Goal: Information Seeking & Learning: Compare options

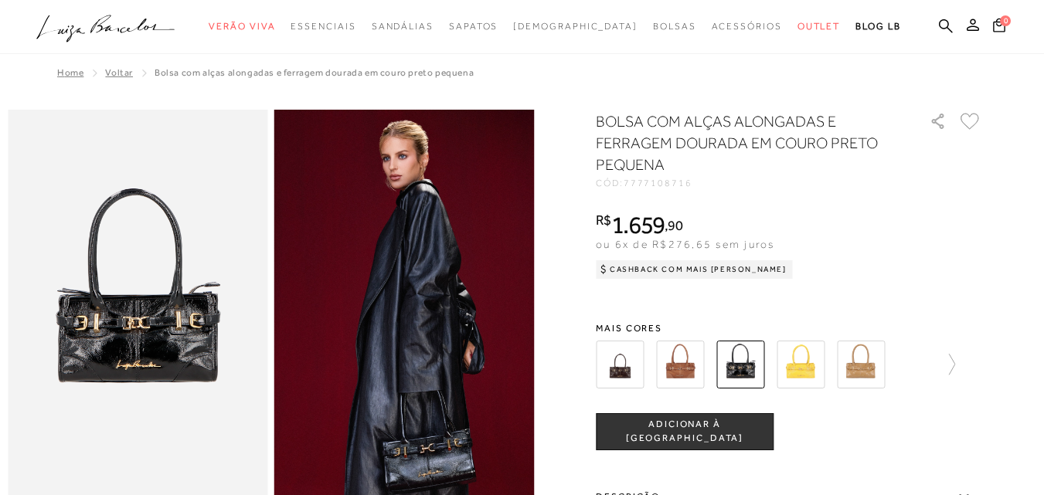
click at [628, 372] on img at bounding box center [620, 365] width 48 height 48
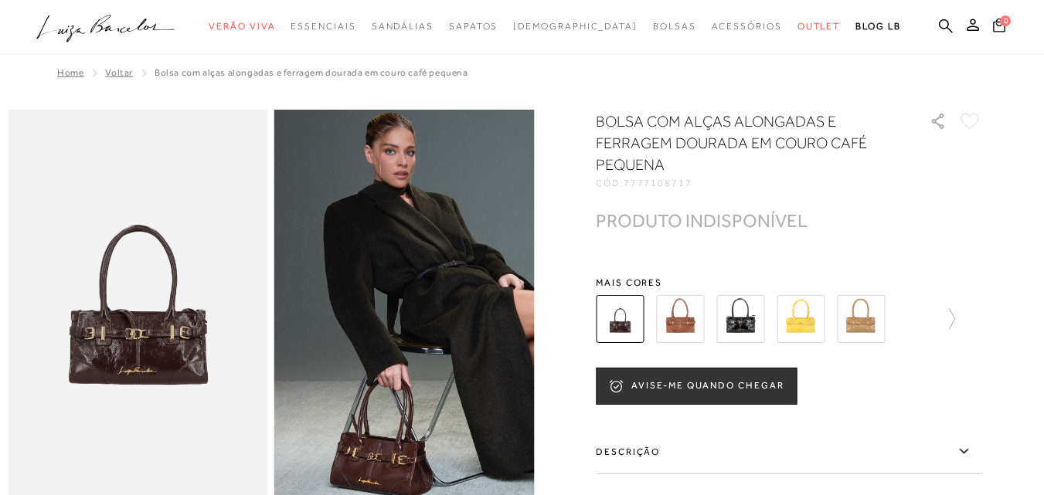
click at [685, 328] on img at bounding box center [680, 319] width 48 height 48
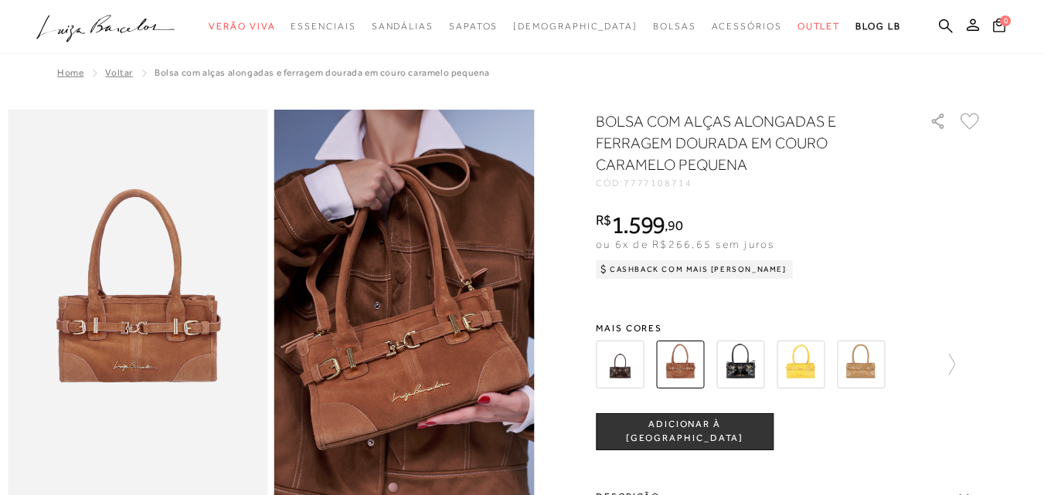
click at [738, 367] on img at bounding box center [740, 365] width 48 height 48
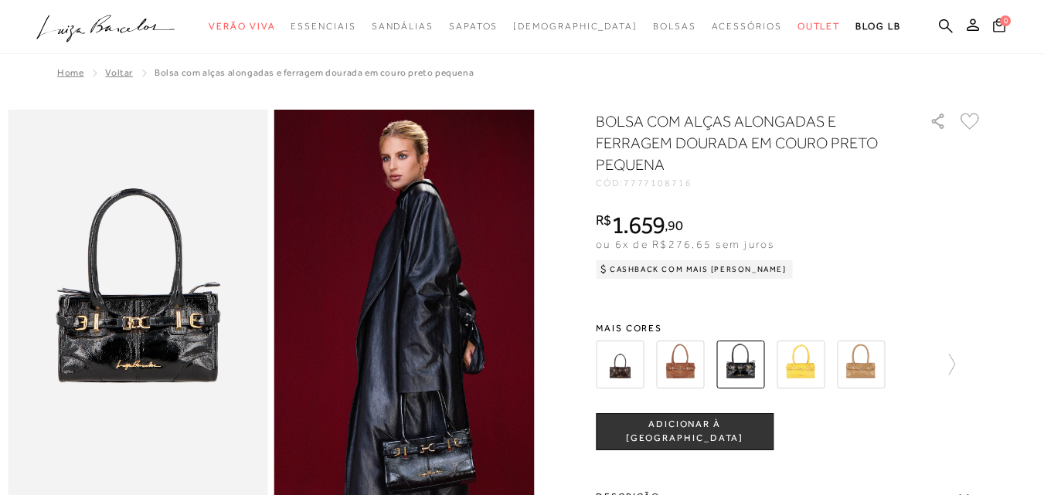
click at [799, 368] on img at bounding box center [800, 365] width 48 height 48
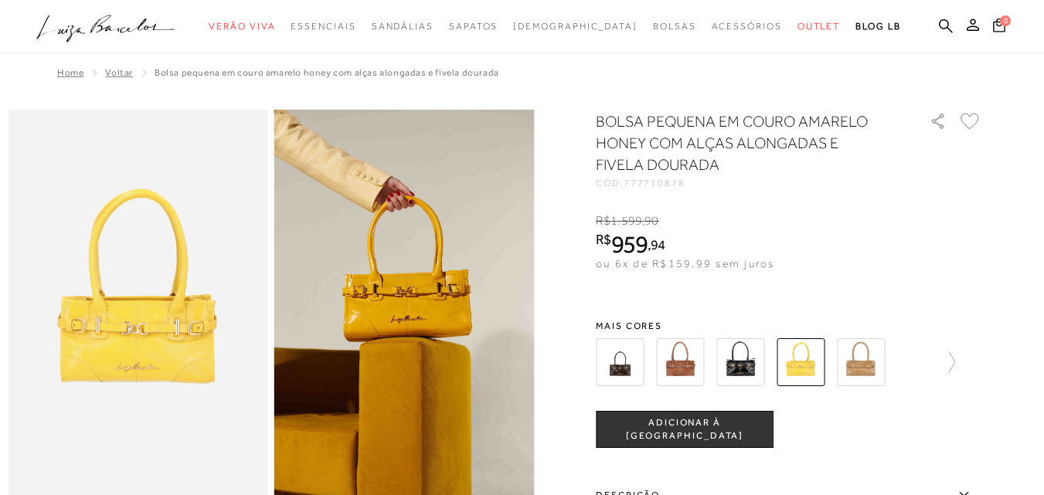
click at [863, 352] on img at bounding box center [860, 362] width 48 height 48
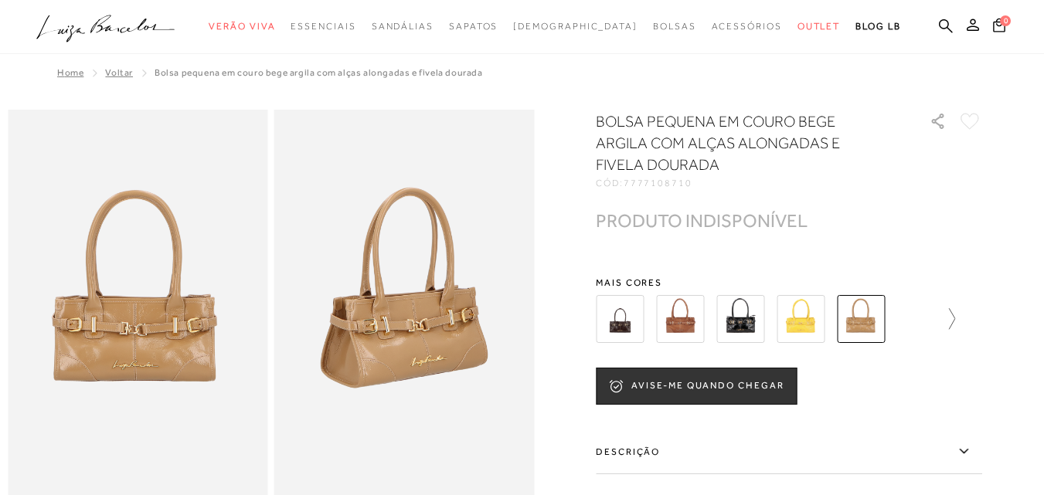
click at [950, 323] on icon at bounding box center [944, 319] width 22 height 22
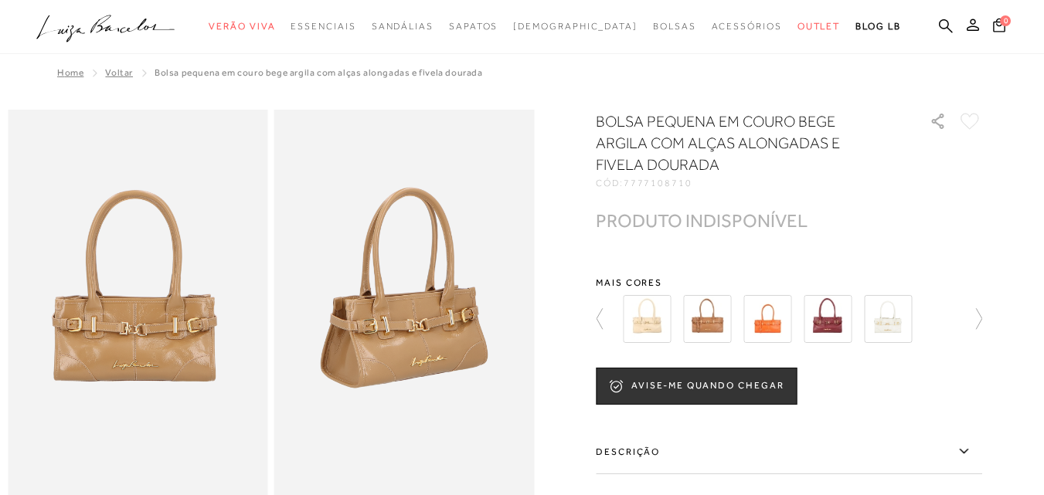
click at [657, 328] on img at bounding box center [647, 319] width 48 height 48
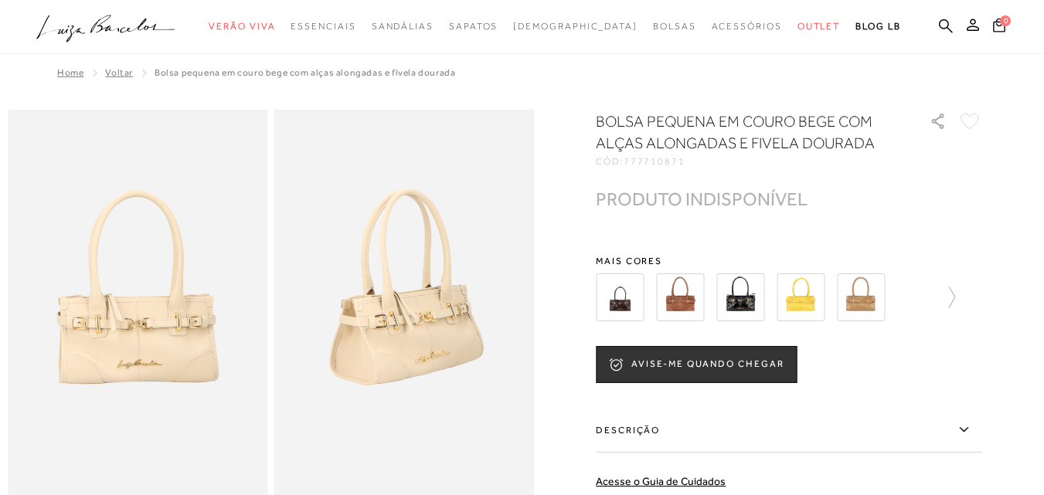
click at [694, 301] on img at bounding box center [680, 297] width 48 height 48
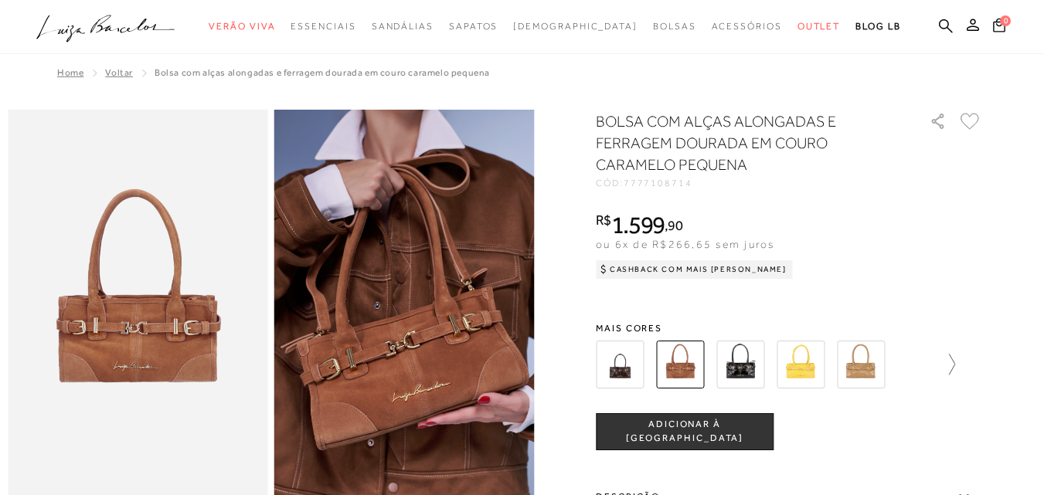
click at [955, 361] on icon at bounding box center [951, 364] width 6 height 21
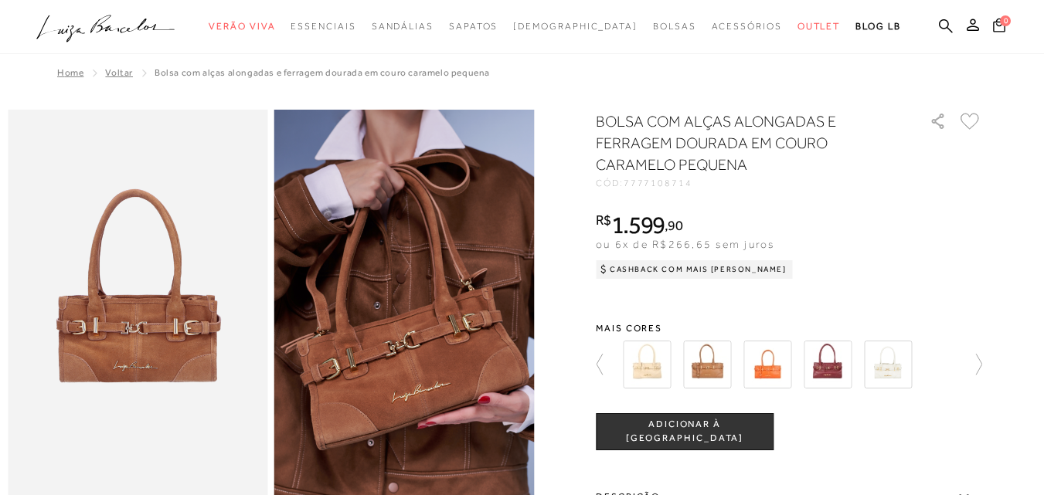
click at [670, 361] on img at bounding box center [647, 365] width 48 height 48
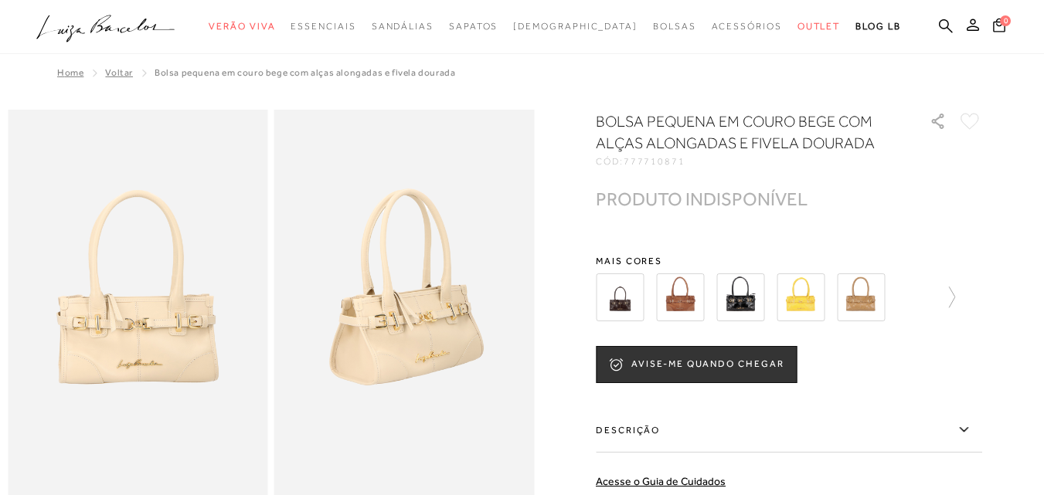
click at [683, 300] on img at bounding box center [680, 297] width 48 height 48
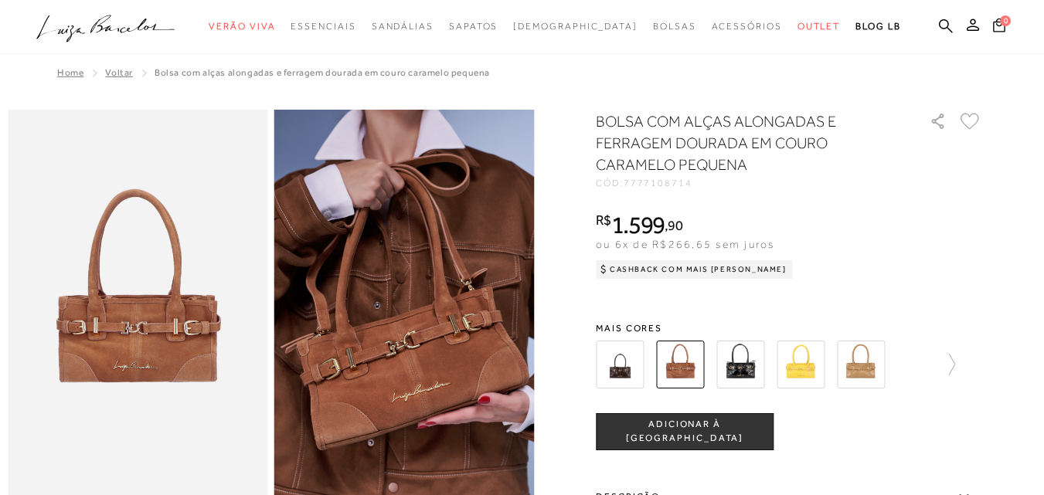
click at [877, 355] on img at bounding box center [860, 365] width 48 height 48
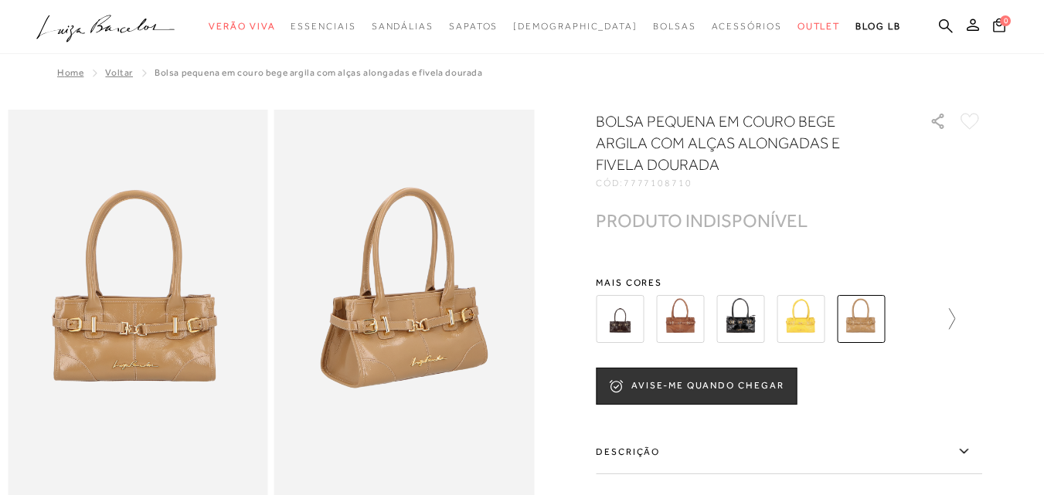
click at [955, 324] on icon at bounding box center [944, 319] width 22 height 22
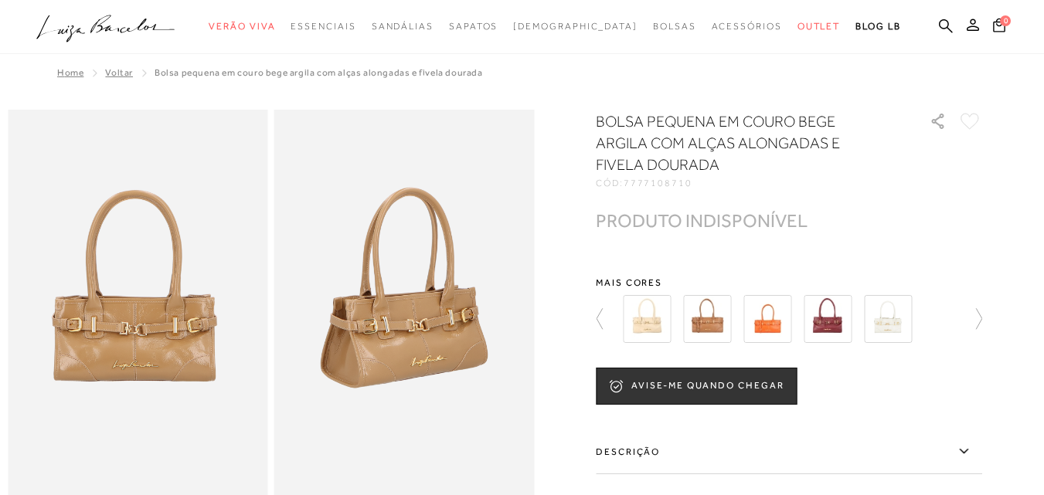
click at [716, 322] on img at bounding box center [707, 319] width 48 height 48
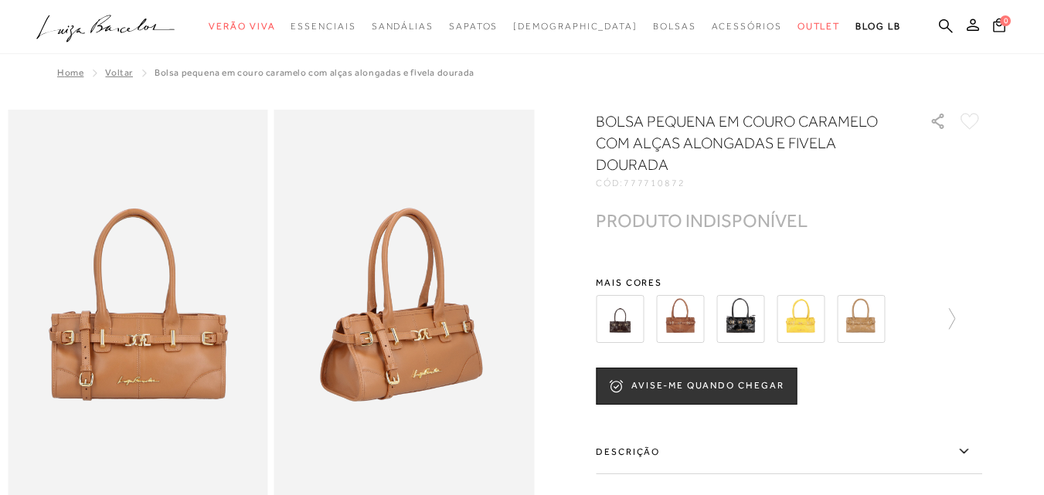
click at [748, 316] on img at bounding box center [740, 319] width 48 height 48
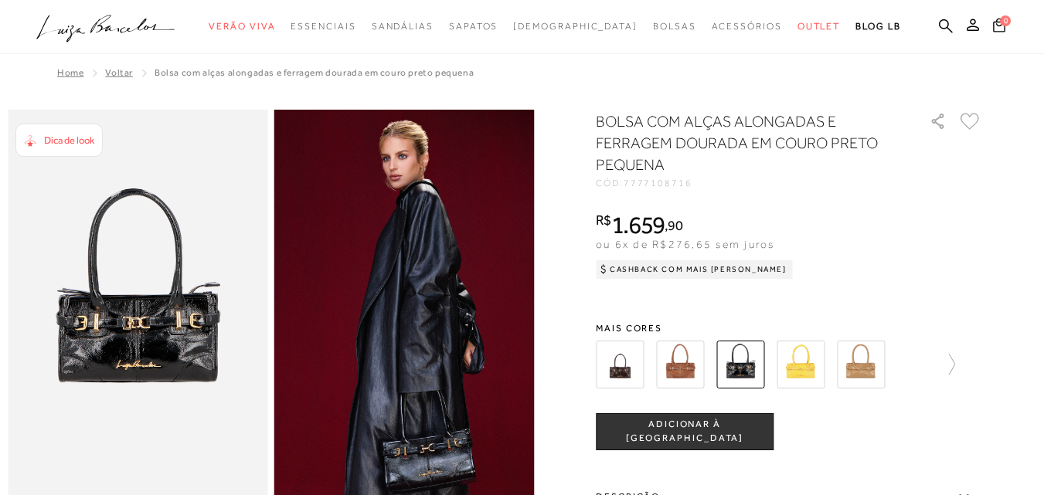
click at [804, 367] on img at bounding box center [800, 365] width 48 height 48
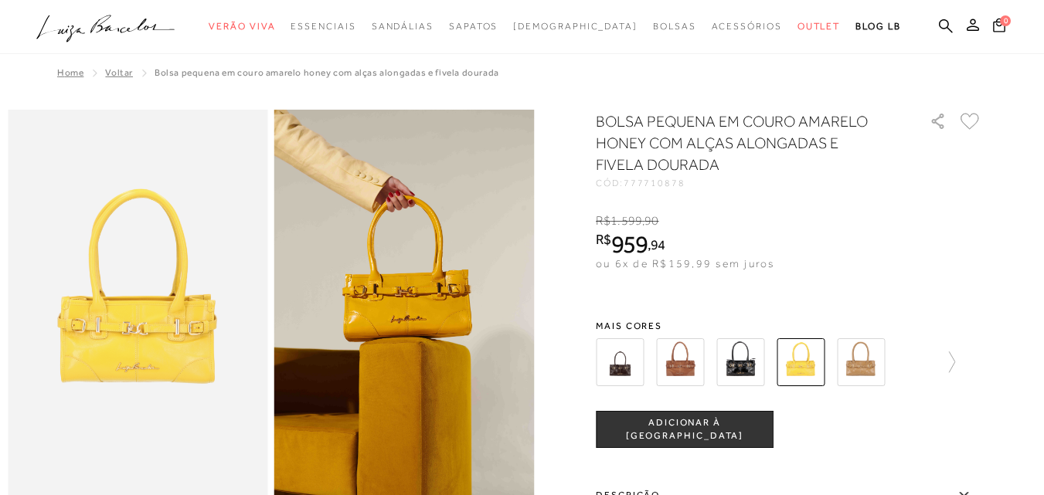
click at [877, 375] on img at bounding box center [860, 362] width 48 height 48
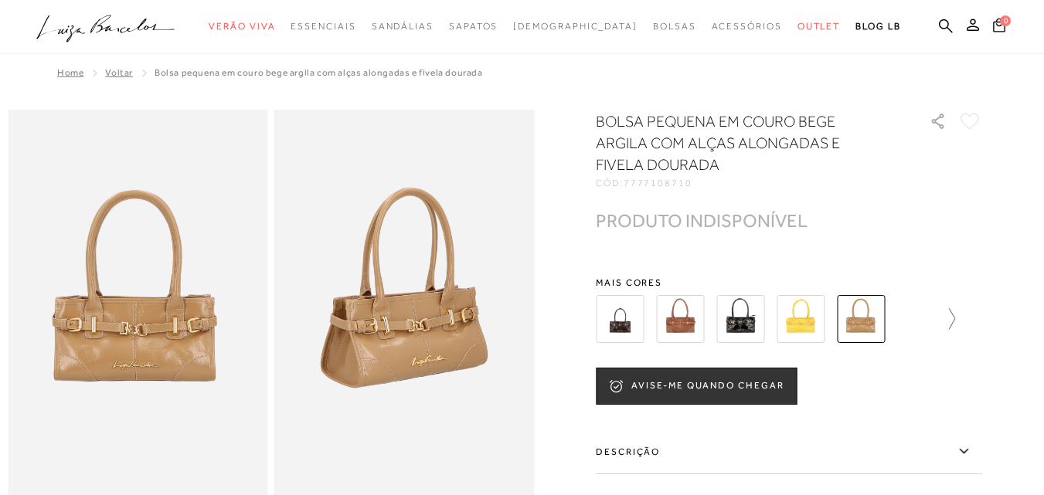
click at [955, 323] on icon at bounding box center [944, 319] width 22 height 22
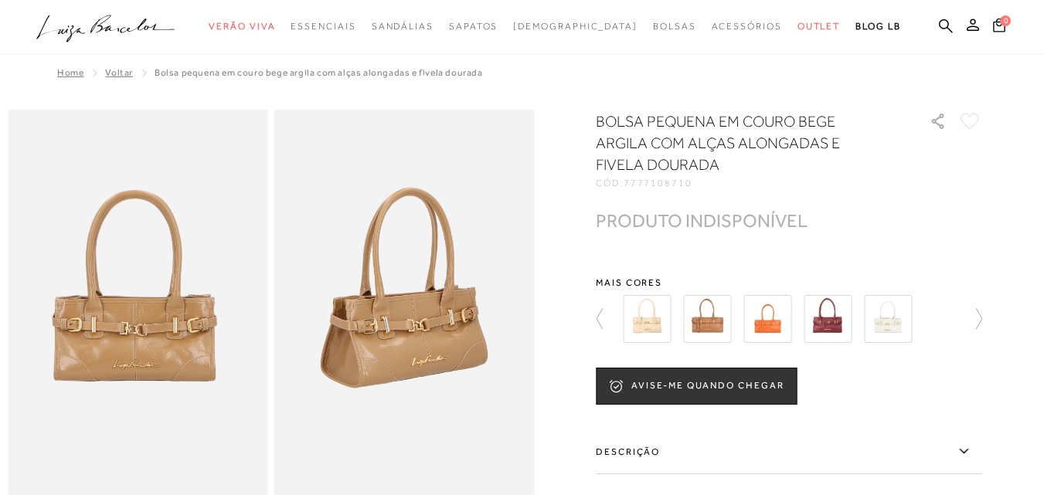
click at [830, 311] on img at bounding box center [827, 319] width 48 height 48
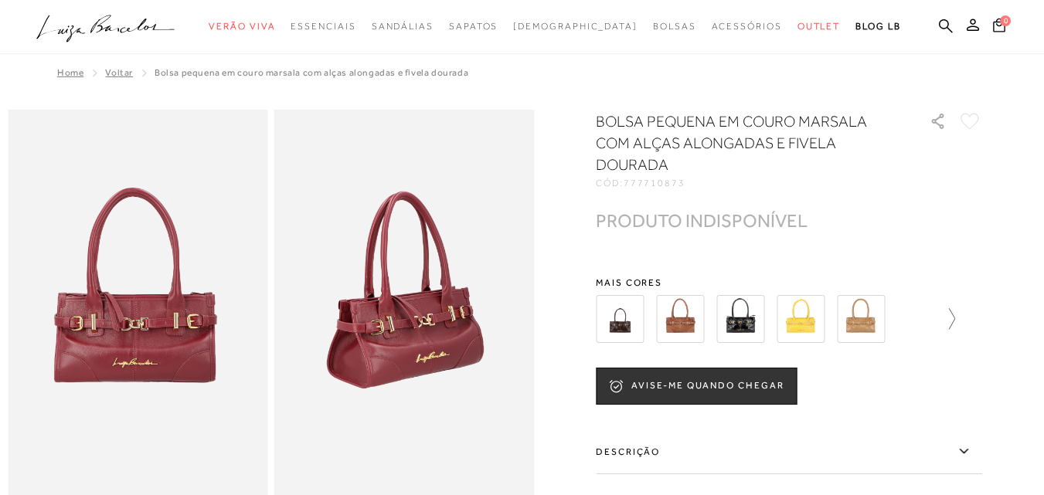
click at [955, 312] on icon at bounding box center [951, 318] width 6 height 21
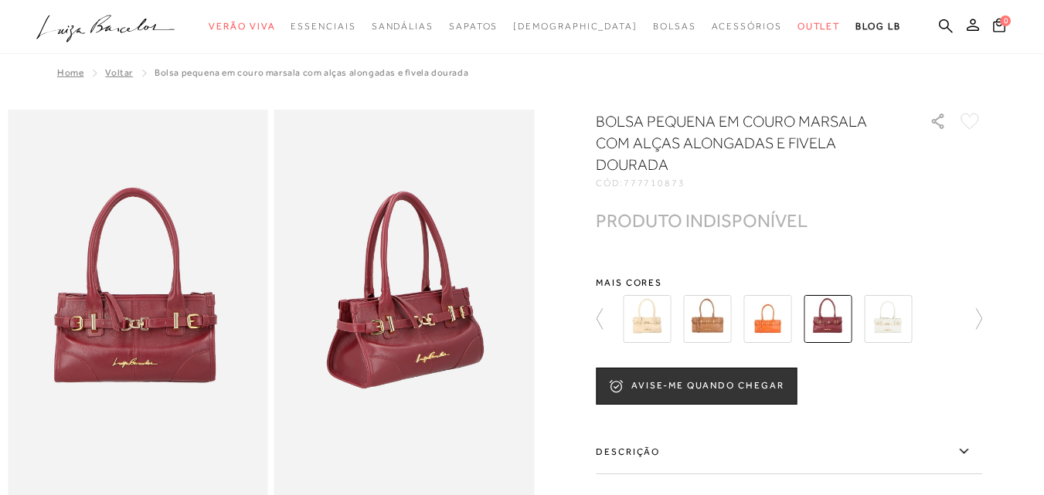
click at [879, 321] on img at bounding box center [888, 319] width 48 height 48
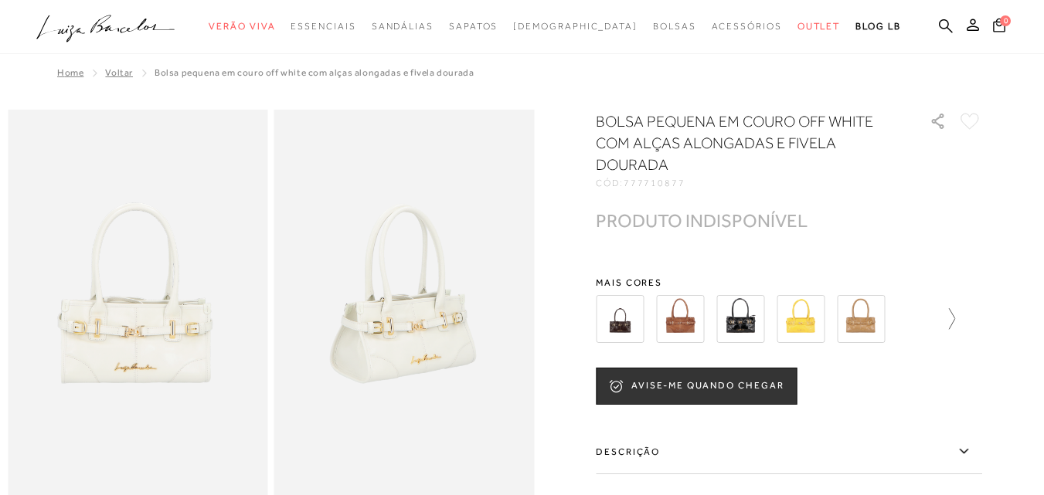
click at [955, 320] on icon at bounding box center [944, 319] width 22 height 22
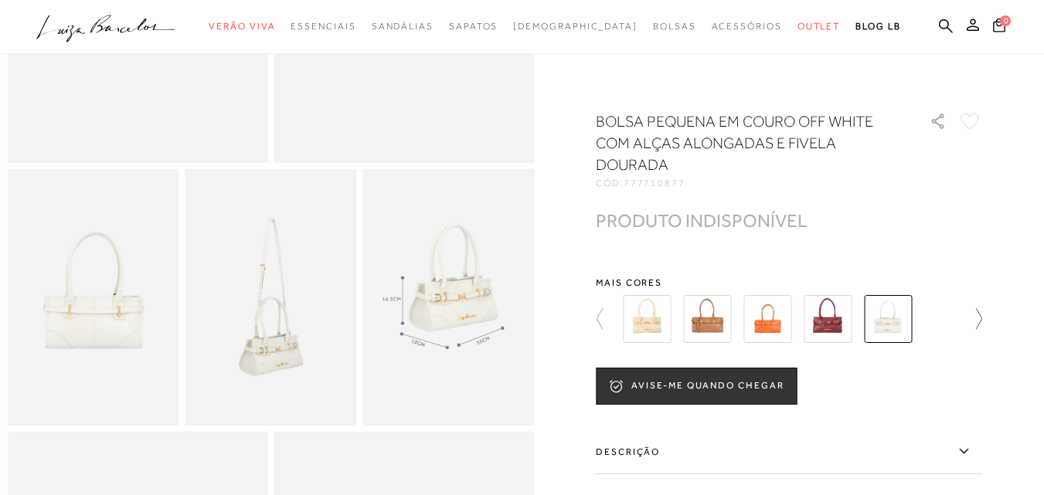
scroll to position [36, 0]
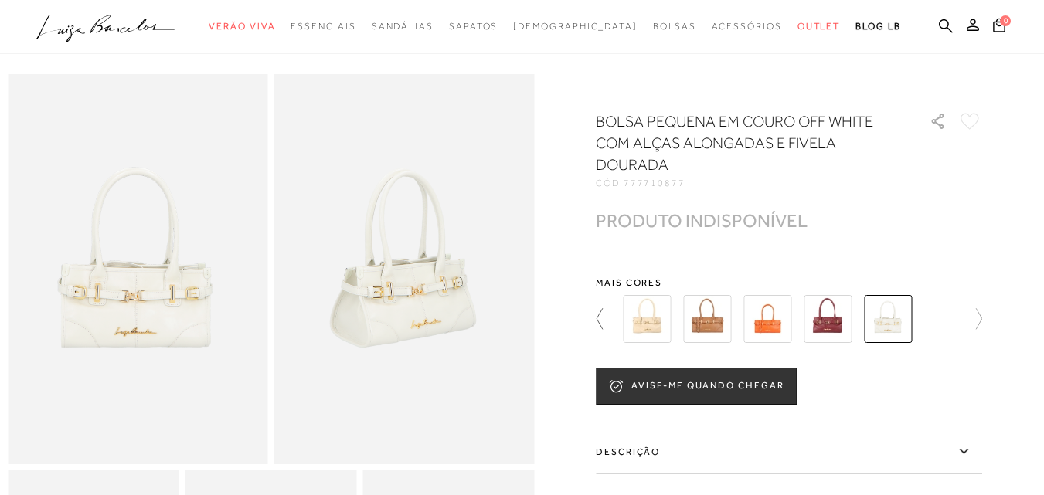
click at [602, 314] on icon at bounding box center [599, 318] width 6 height 21
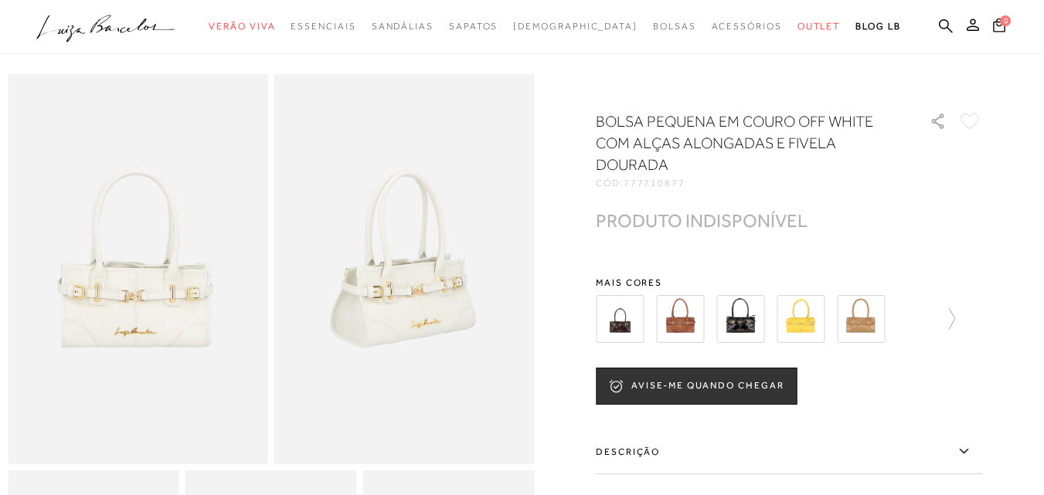
click at [746, 321] on img at bounding box center [740, 319] width 48 height 48
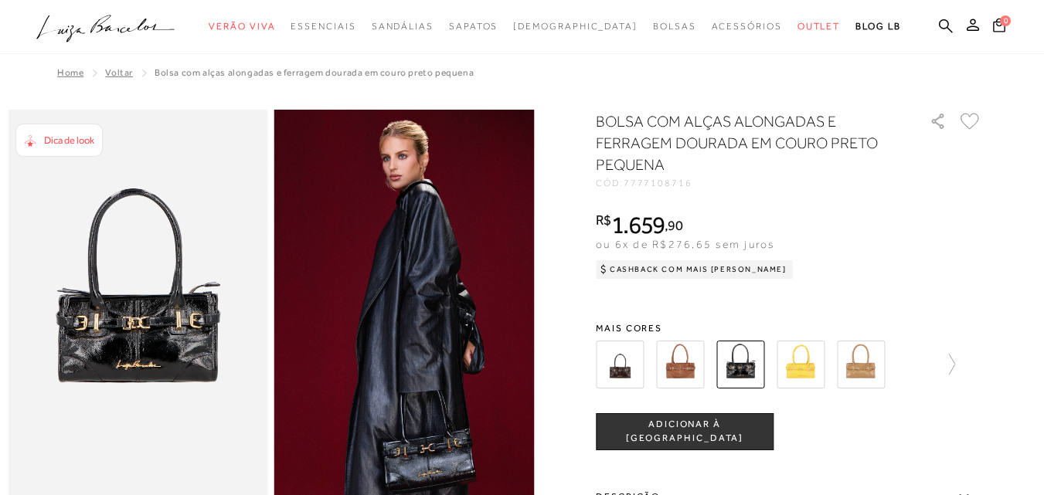
click at [633, 373] on img at bounding box center [620, 365] width 48 height 48
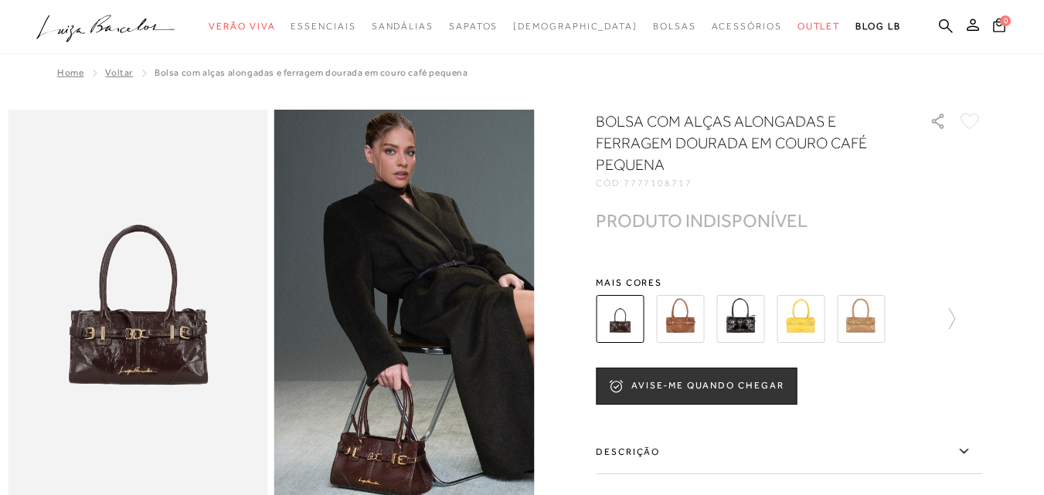
click at [733, 318] on img at bounding box center [740, 319] width 48 height 48
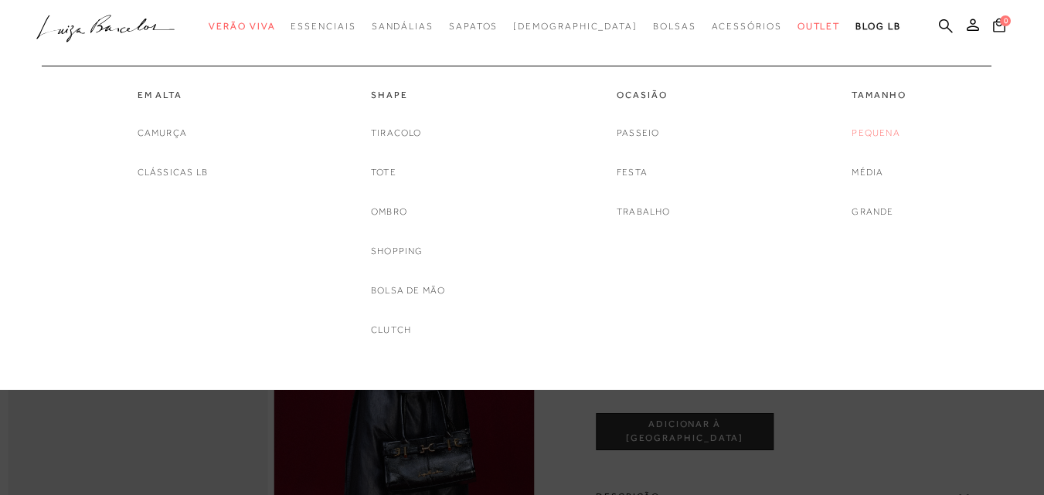
click at [877, 135] on link "Pequena" at bounding box center [875, 133] width 48 height 16
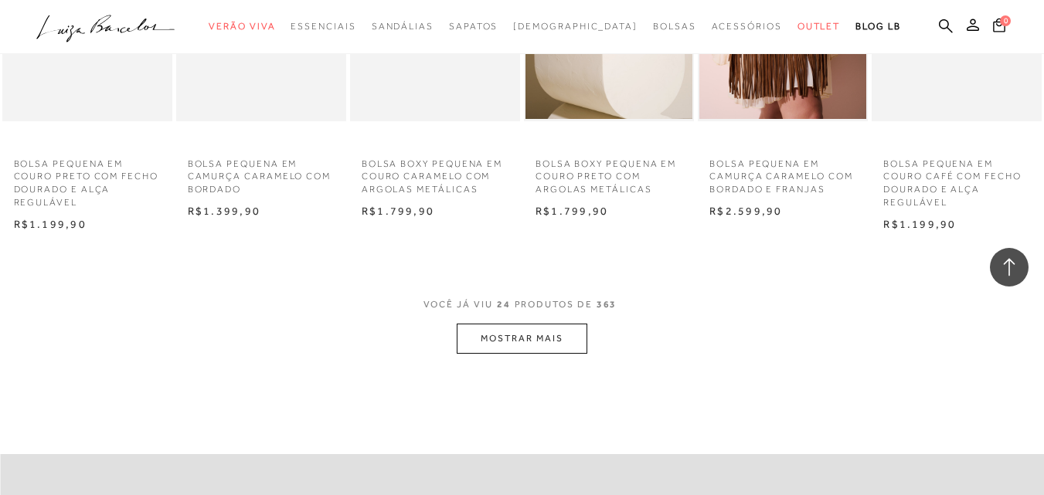
scroll to position [1416, 0]
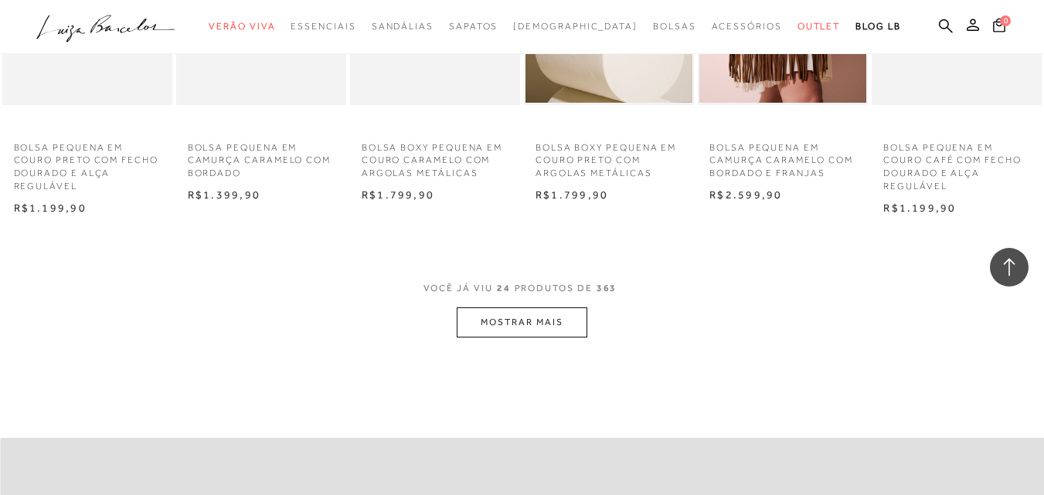
click at [543, 320] on button "MOSTRAR MAIS" at bounding box center [521, 322] width 130 height 30
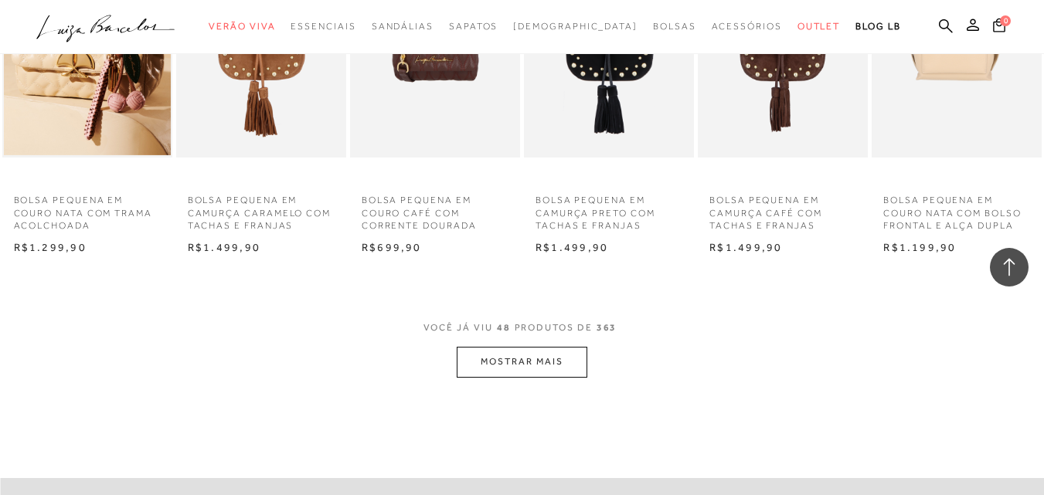
scroll to position [2935, 0]
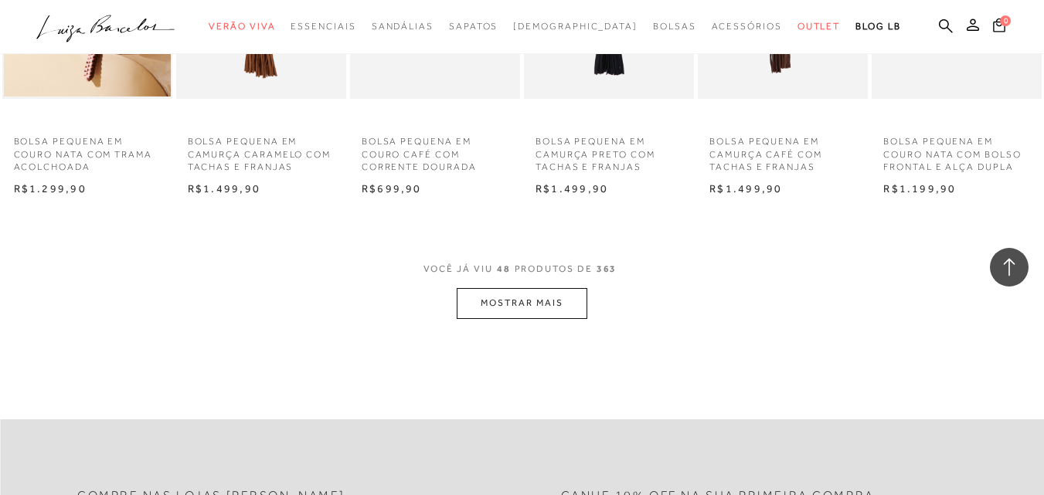
click at [543, 305] on button "MOSTRAR MAIS" at bounding box center [521, 303] width 130 height 30
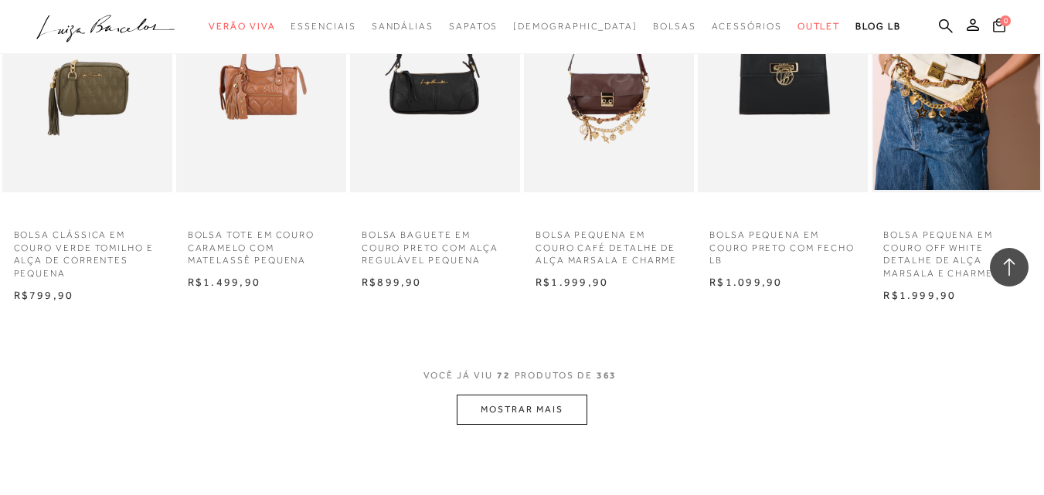
scroll to position [4410, 0]
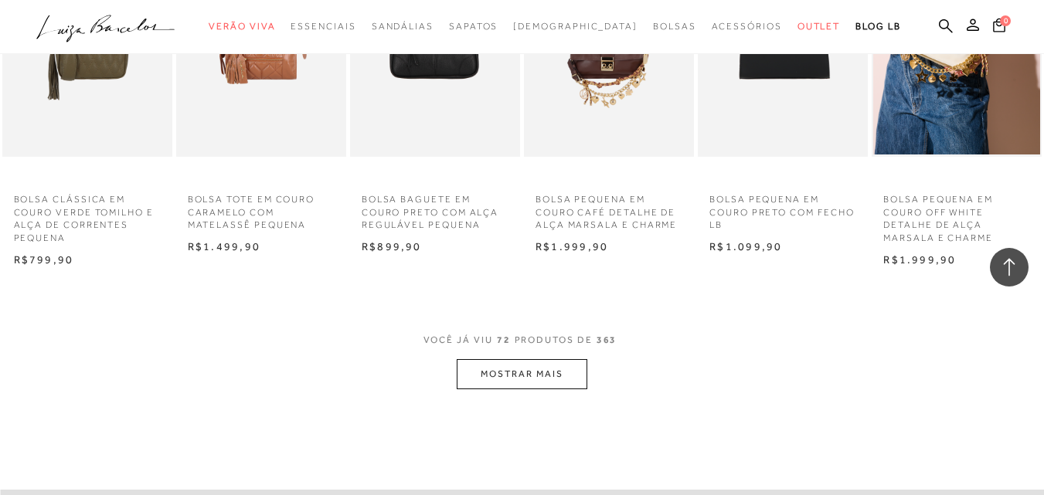
click at [504, 368] on button "MOSTRAR MAIS" at bounding box center [521, 374] width 130 height 30
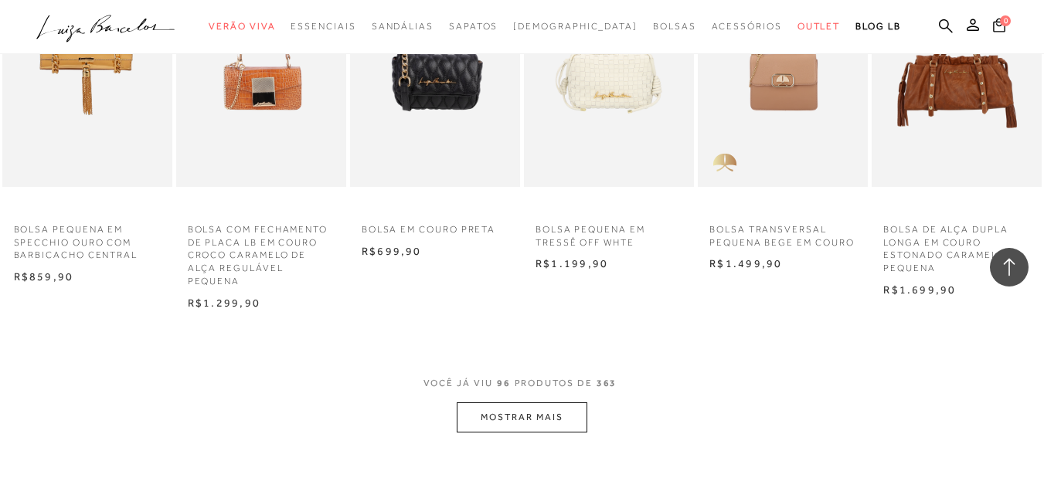
scroll to position [5946, 0]
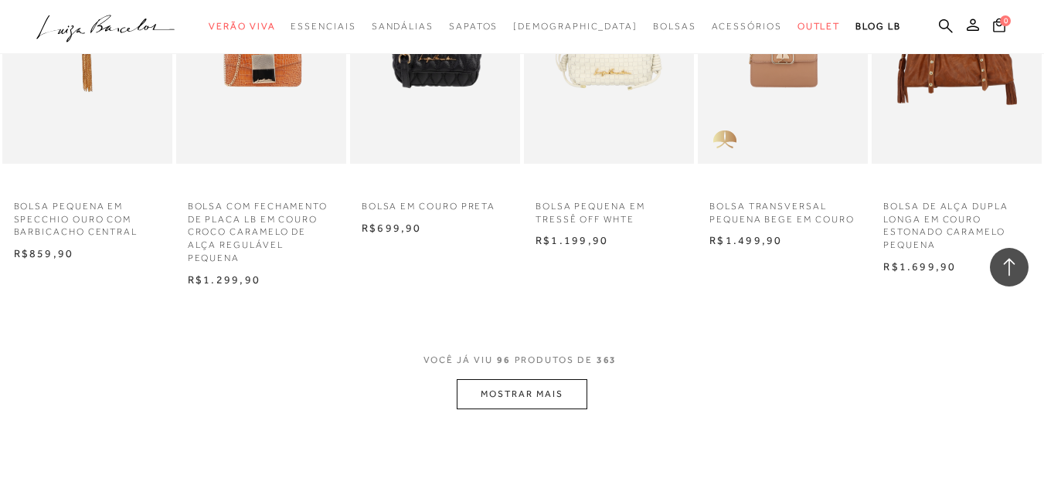
click at [521, 399] on button "MOSTRAR MAIS" at bounding box center [521, 394] width 130 height 30
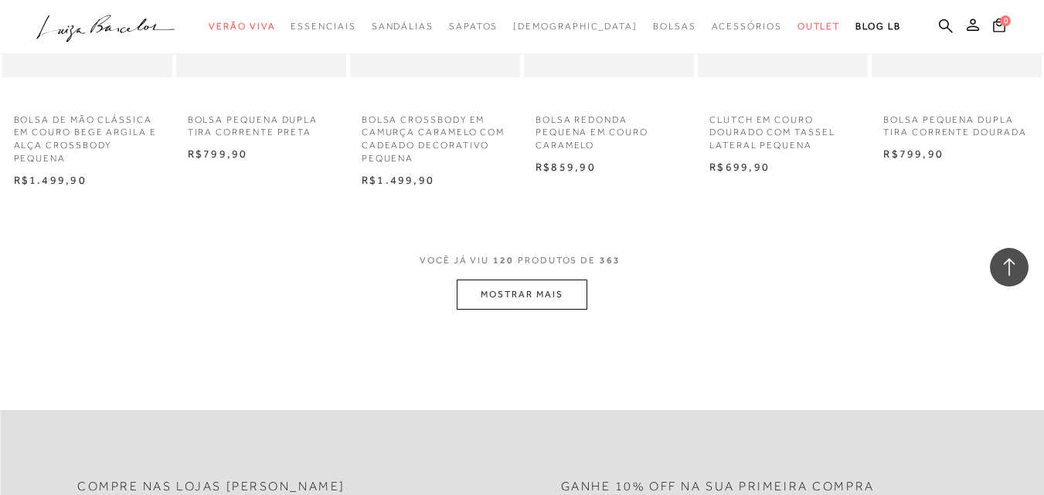
scroll to position [7586, 0]
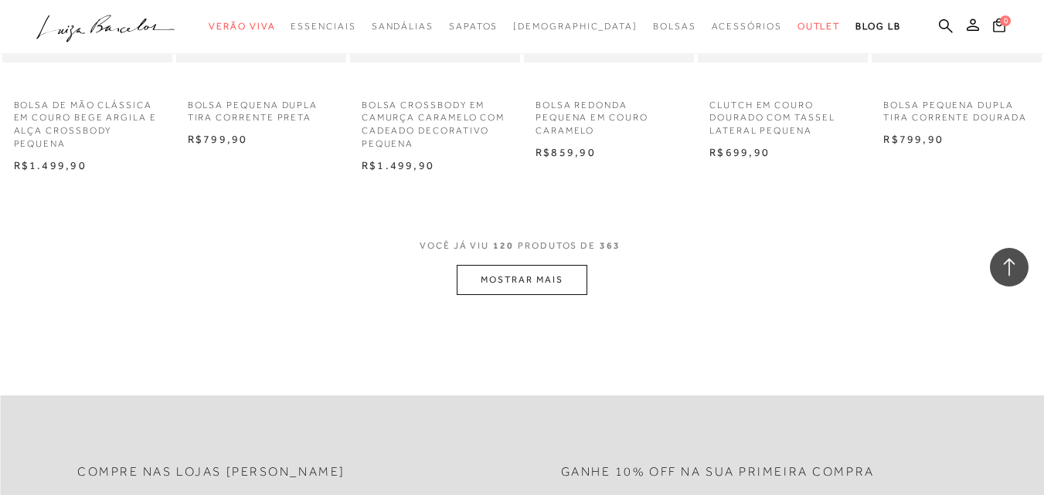
click at [541, 283] on button "MOSTRAR MAIS" at bounding box center [521, 280] width 130 height 30
